Goal: Task Accomplishment & Management: Use online tool/utility

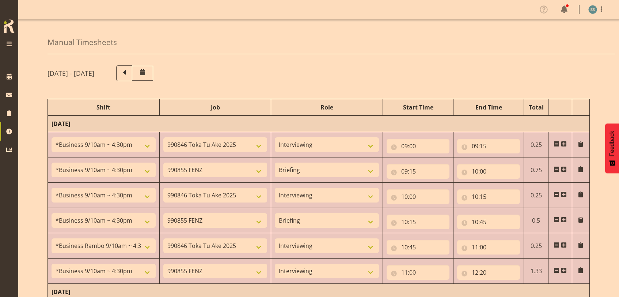
select select "26078"
select select "9426"
select select "47"
select select "26078"
select select "9636"
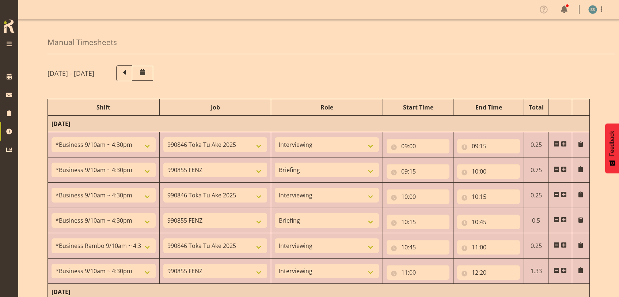
select select "26078"
select select "9426"
select select "47"
select select "26078"
select select "9636"
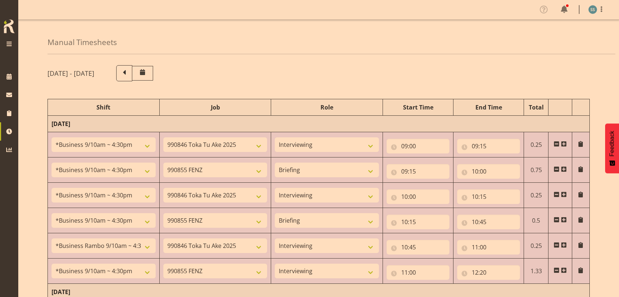
select select "70711"
select select "9426"
select select "47"
select select "26078"
select select "9636"
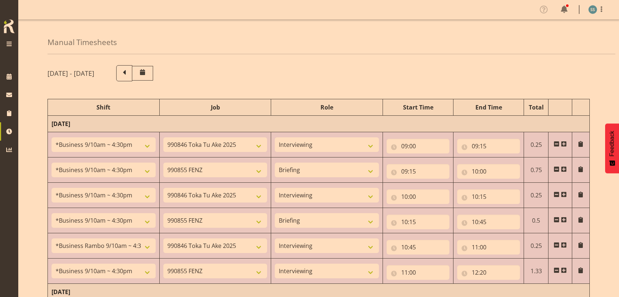
select select "47"
select select "26078"
select select "9636"
select select "47"
select select "48116"
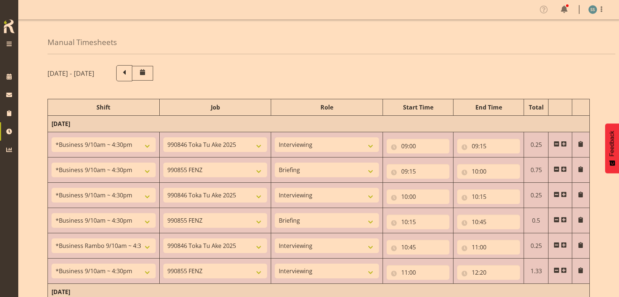
select select "10536"
select select "48116"
select select "10536"
select select "47"
select select "57511"
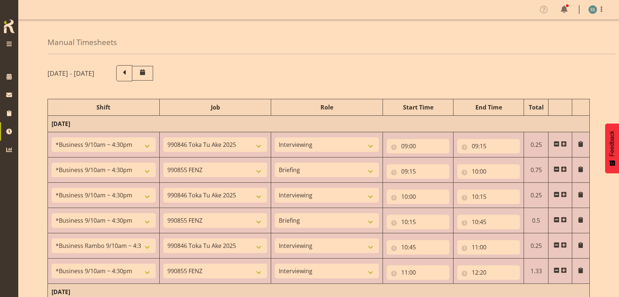
select select "10499"
select select "47"
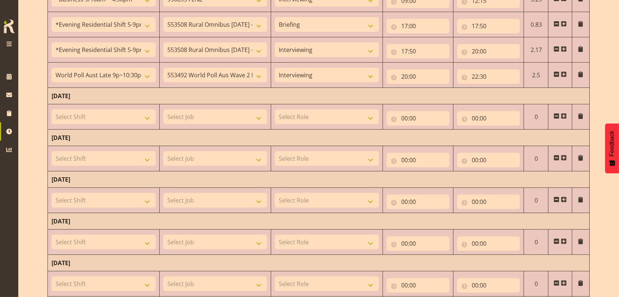
scroll to position [360, 0]
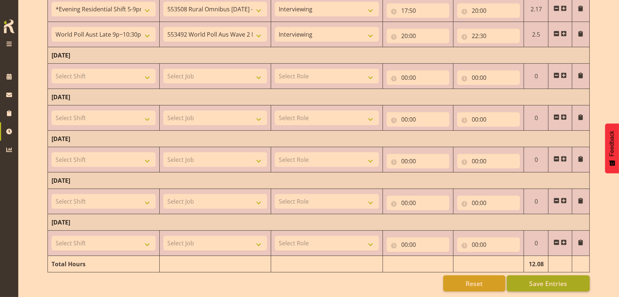
click at [557, 278] on span "Save Entries" at bounding box center [548, 283] width 38 height 10
